Goal: Task Accomplishment & Management: Use online tool/utility

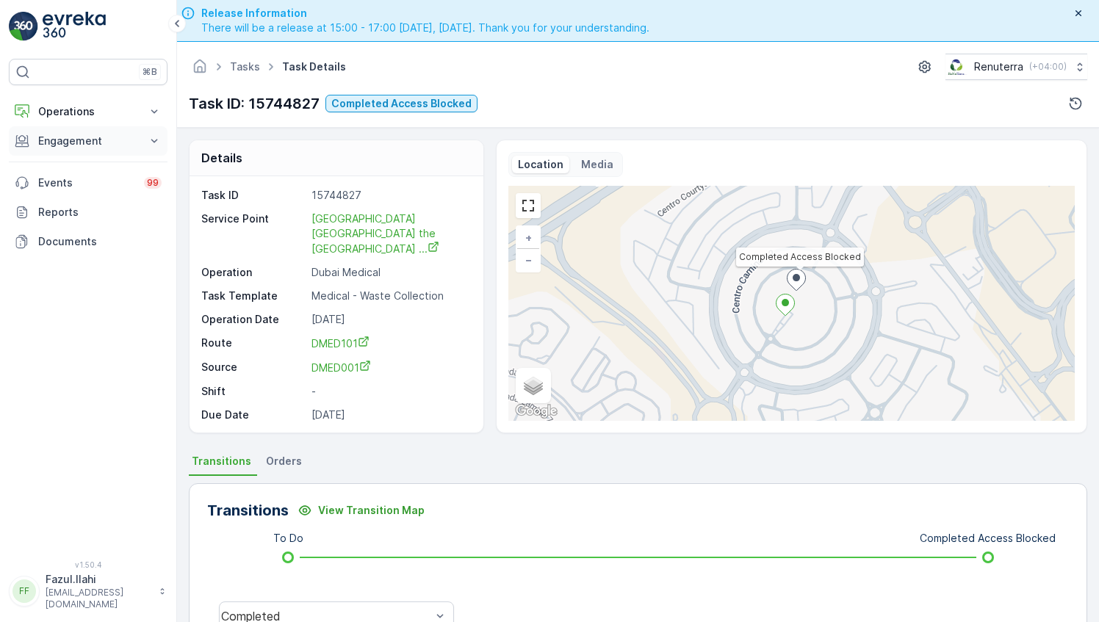
click at [97, 144] on p "Engagement" at bounding box center [88, 141] width 100 height 15
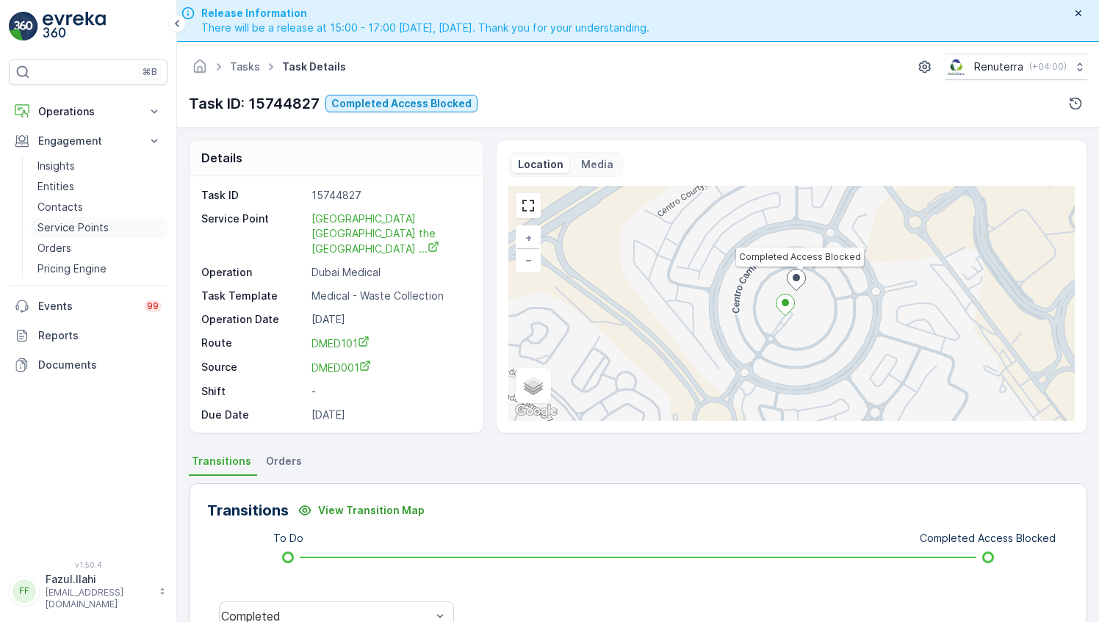
click at [86, 220] on p "Service Points" at bounding box center [72, 227] width 71 height 15
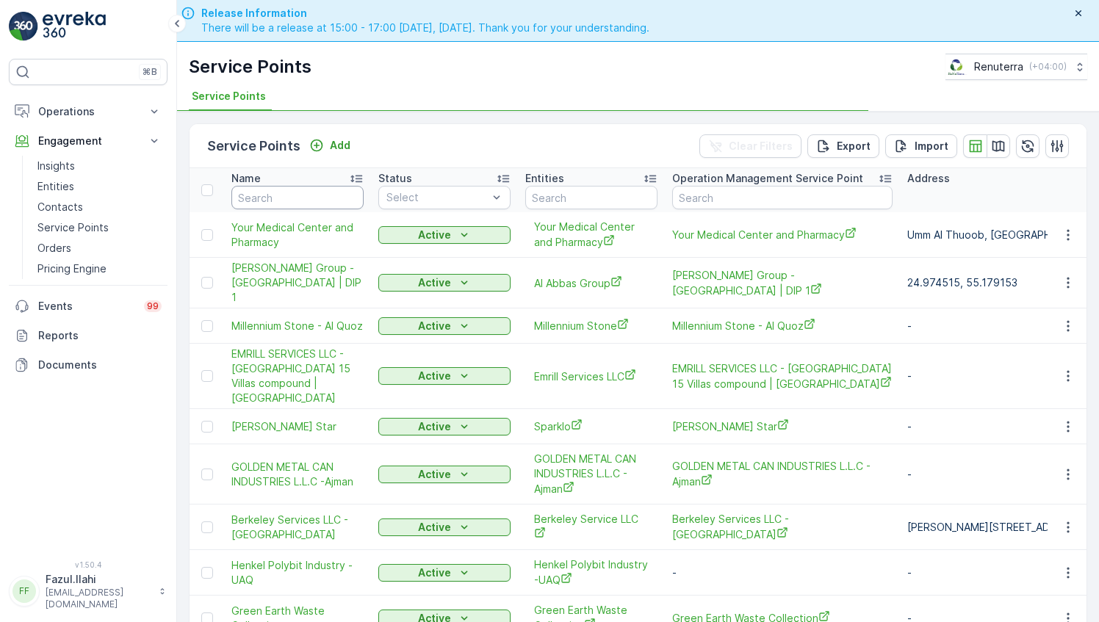
click at [282, 203] on input "text" at bounding box center [297, 198] width 132 height 24
type input "emirates"
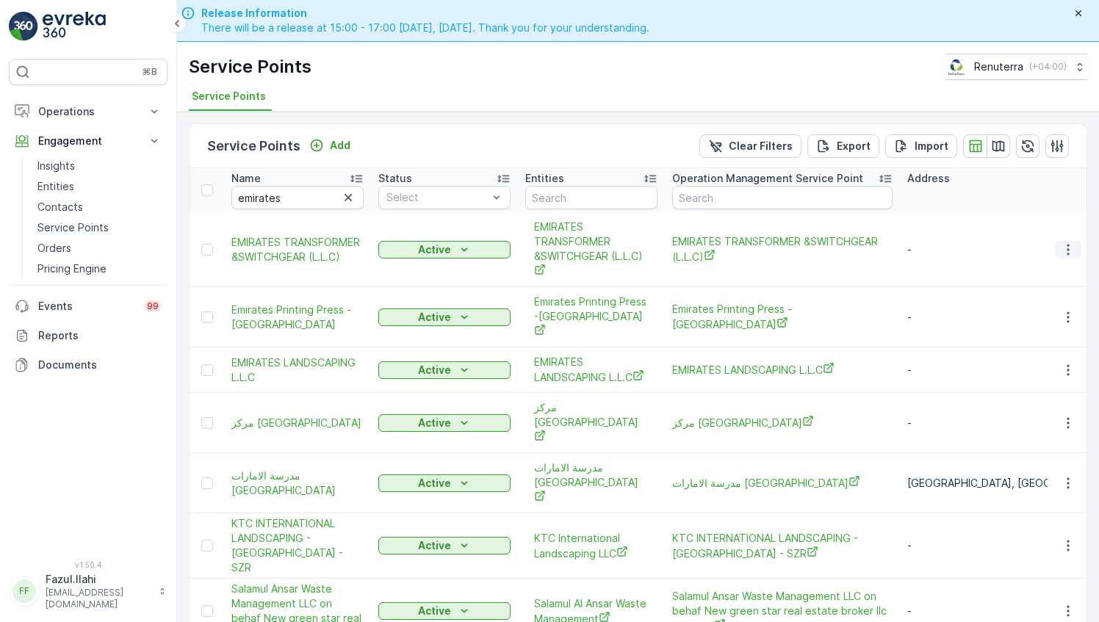
click at [1061, 245] on icon "button" at bounding box center [1068, 249] width 15 height 15
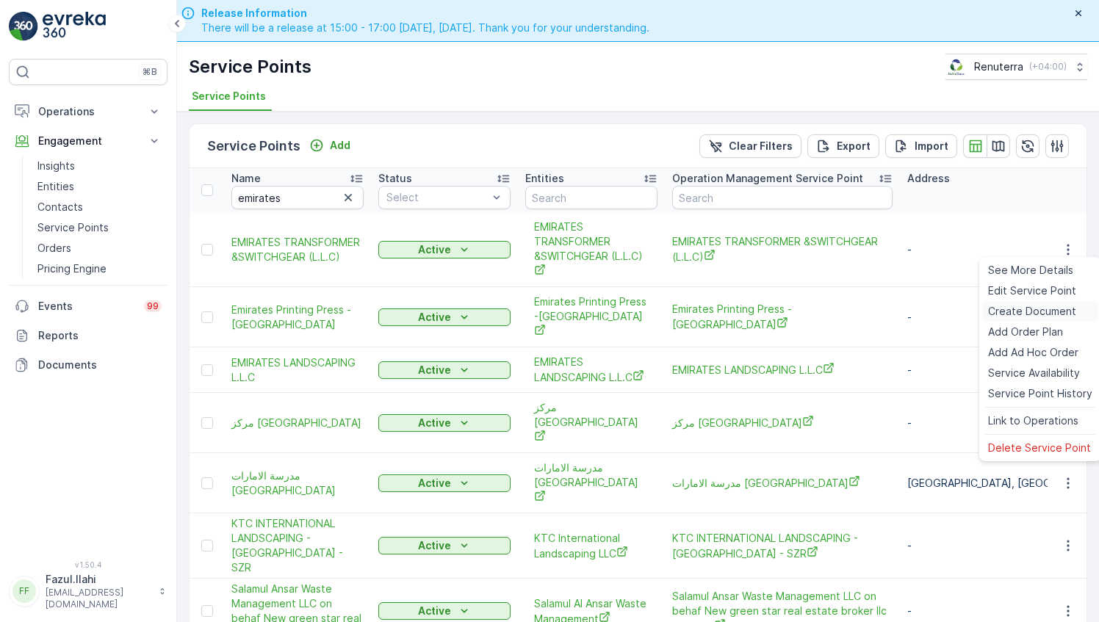
click at [1008, 305] on span "Create Document" at bounding box center [1032, 311] width 88 height 15
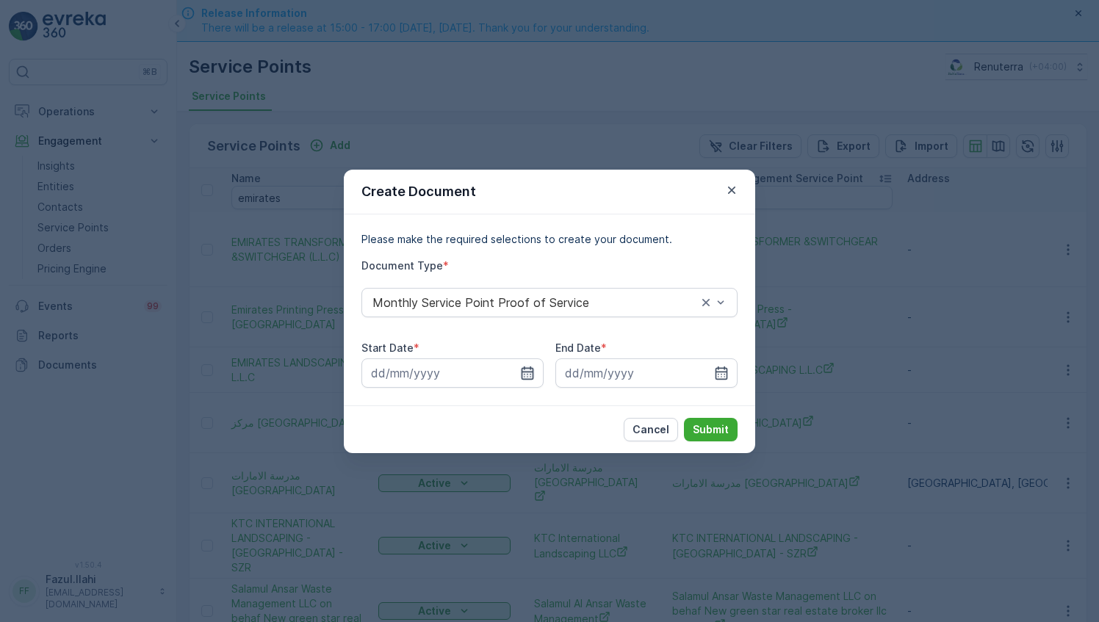
click at [520, 368] on icon "button" at bounding box center [527, 373] width 15 height 15
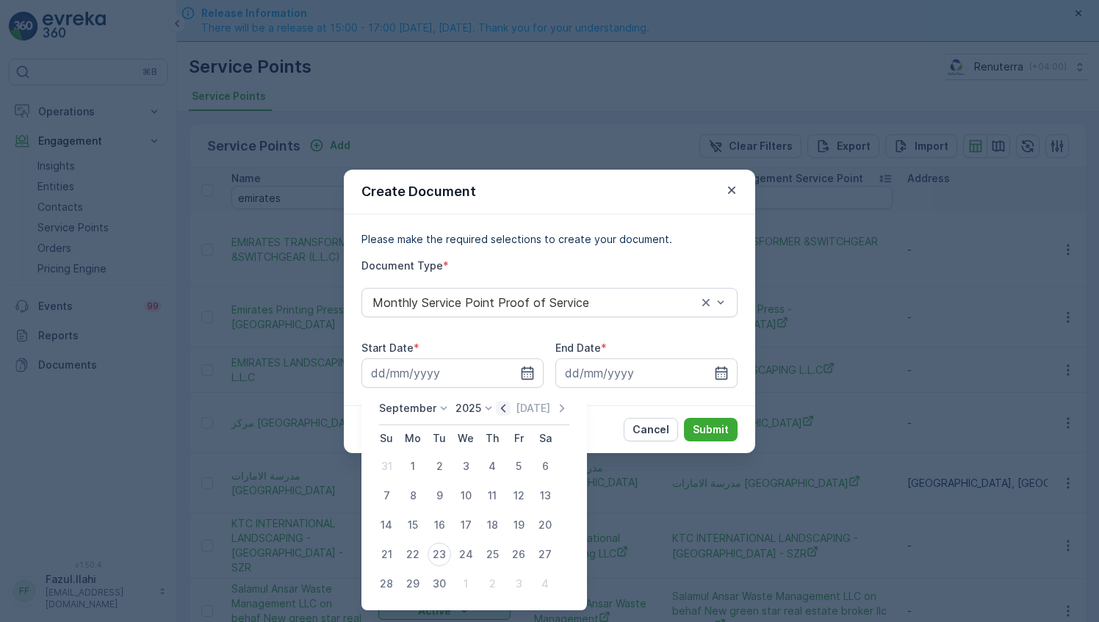
click at [502, 408] on icon "button" at bounding box center [503, 408] width 15 height 15
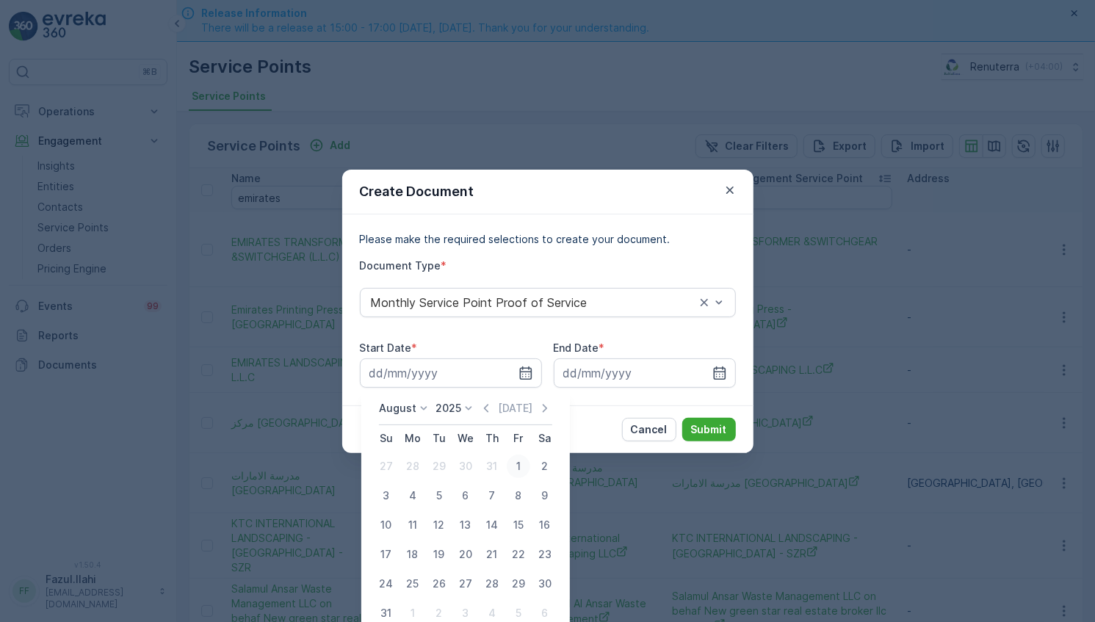
click at [514, 470] on div "1" at bounding box center [519, 467] width 24 height 24
type input "01.08.2025"
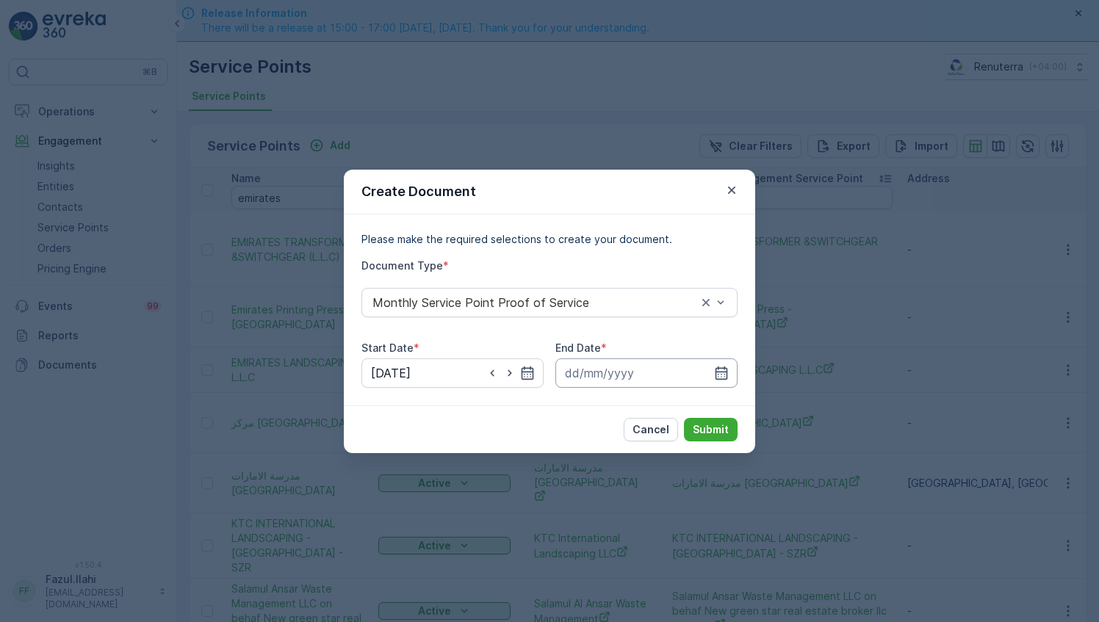
click at [730, 375] on input at bounding box center [646, 373] width 182 height 29
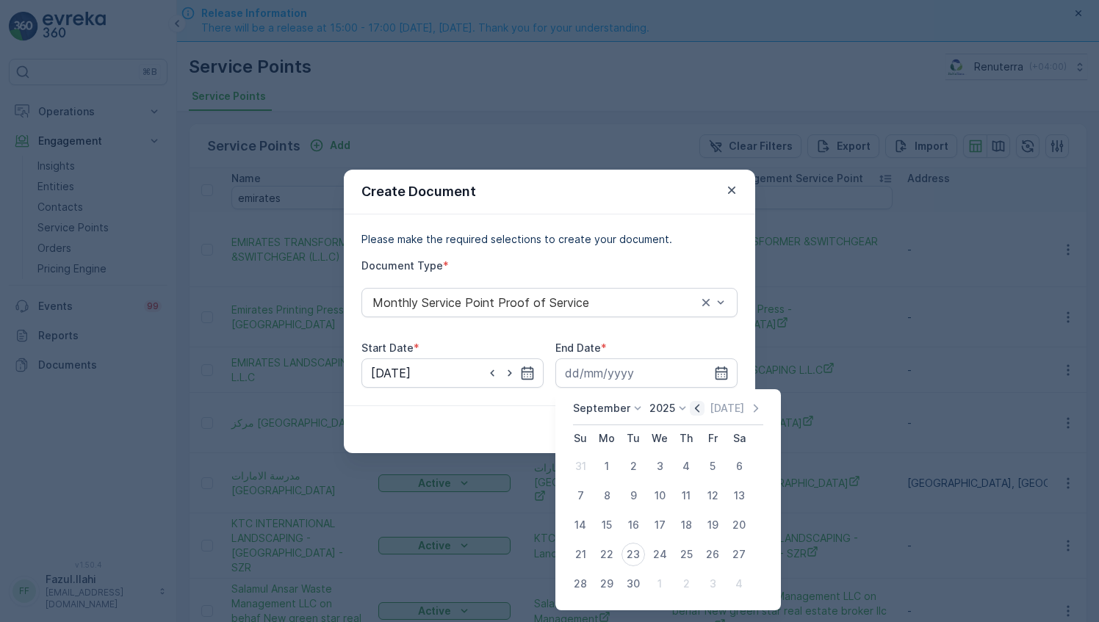
click at [696, 414] on icon "button" at bounding box center [697, 408] width 15 height 15
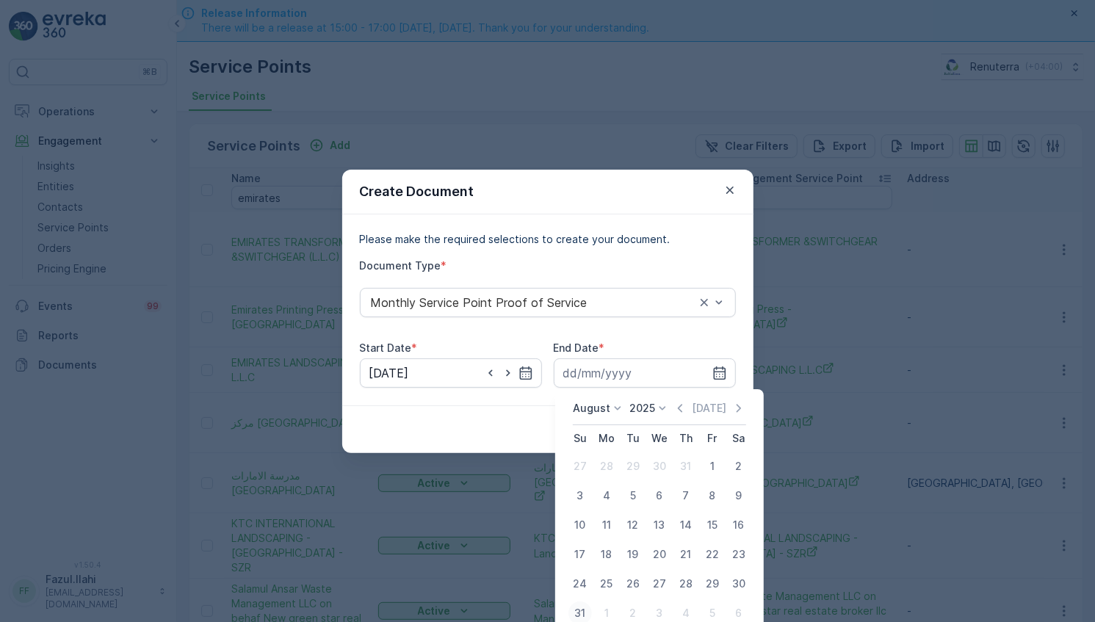
click at [582, 615] on div "31" at bounding box center [581, 614] width 24 height 24
type input "31.08.2025"
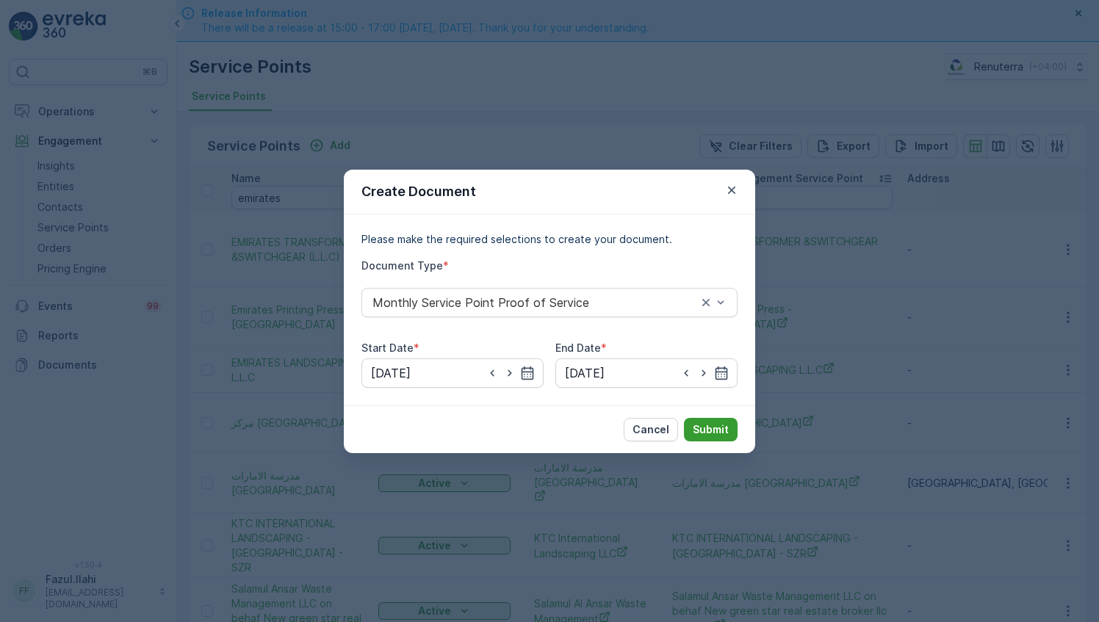
click at [716, 436] on button "Submit" at bounding box center [711, 430] width 54 height 24
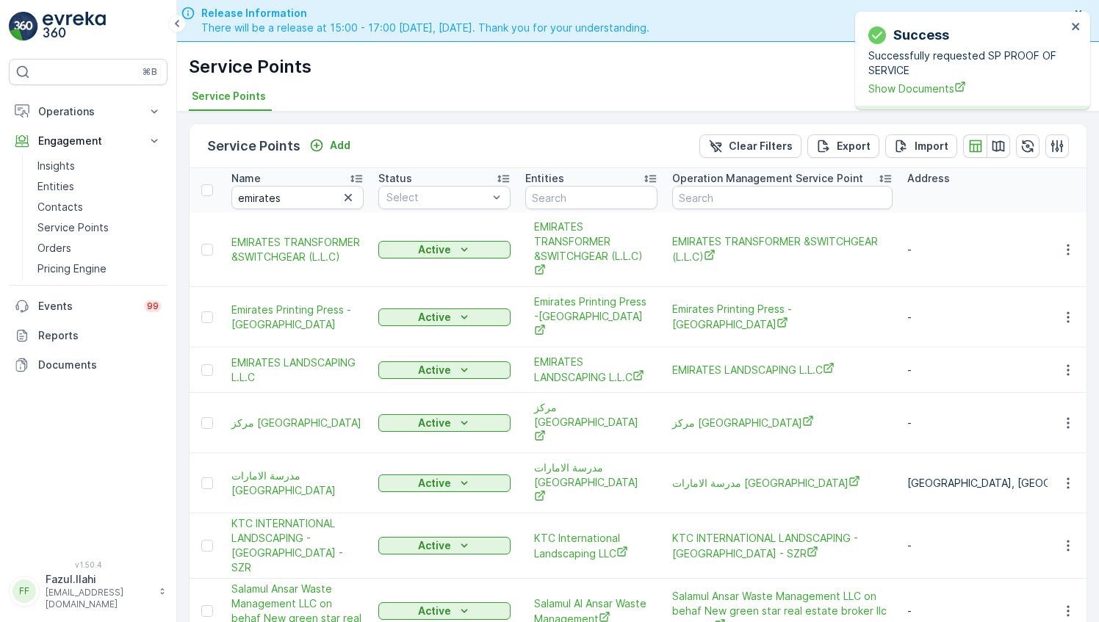
click at [908, 96] on div "Success Successfully requested SP PROOF OF SERVICE Show Documents" at bounding box center [967, 61] width 207 height 80
click at [907, 90] on span "Show Documents" at bounding box center [967, 88] width 198 height 15
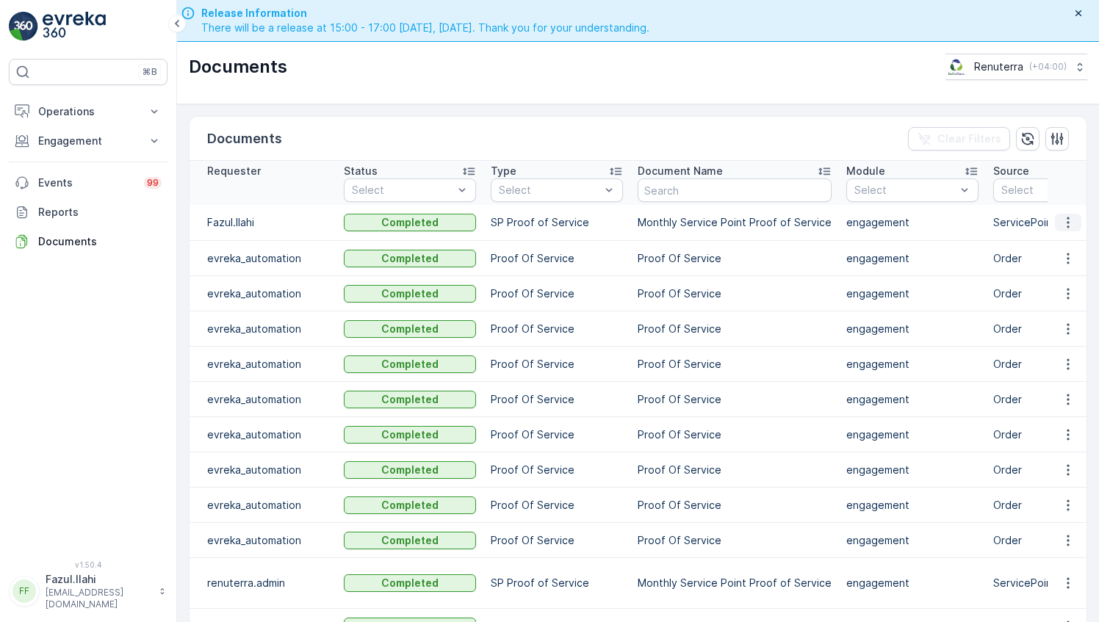
click at [1062, 217] on icon "button" at bounding box center [1068, 222] width 15 height 15
click at [1048, 247] on span "See Details" at bounding box center [1064, 243] width 57 height 15
